Goal: Information Seeking & Learning: Learn about a topic

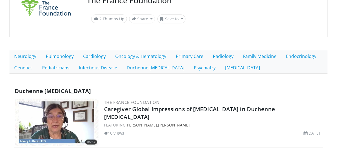
scroll to position [68, 0]
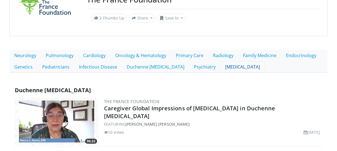
click at [240, 66] on link "[MEDICAL_DATA]" at bounding box center [243, 67] width 44 height 12
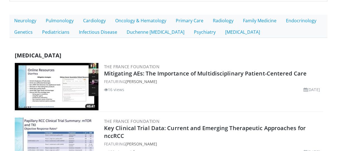
scroll to position [101, 0]
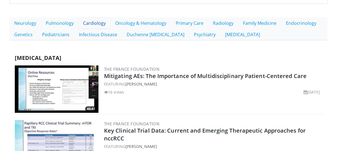
click at [93, 24] on link "Cardiology" at bounding box center [94, 23] width 32 height 12
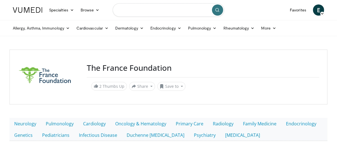
click at [141, 13] on input "Search topics, interventions" at bounding box center [169, 9] width 112 height 13
type input "**********"
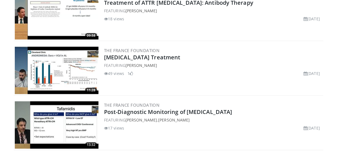
scroll to position [345, 0]
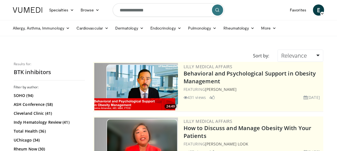
click at [317, 8] on span "E" at bounding box center [318, 9] width 11 height 11
